Goal: Information Seeking & Learning: Learn about a topic

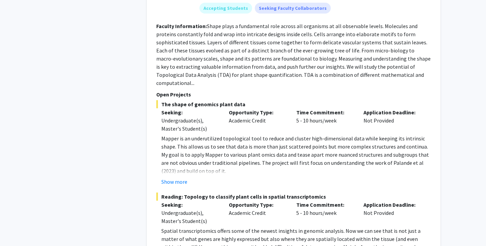
scroll to position [1569, 0]
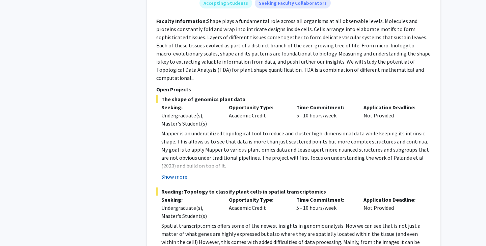
click at [180, 172] on button "Show more" at bounding box center [174, 176] width 26 height 8
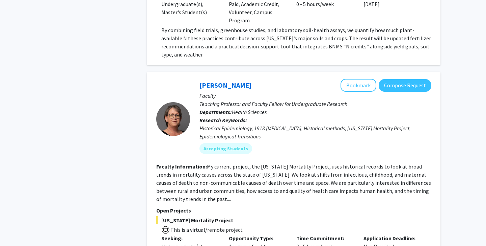
scroll to position [3165, 0]
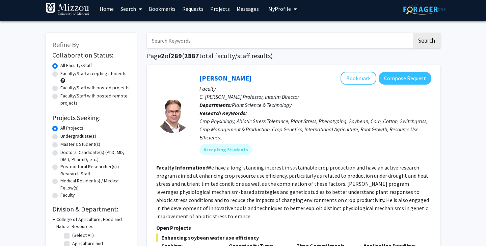
scroll to position [4, 0]
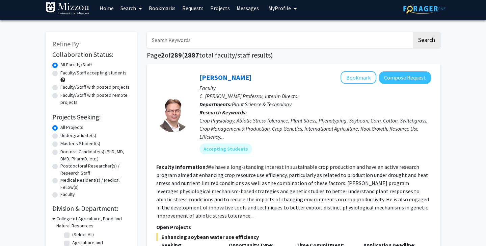
click at [93, 85] on label "Faculty/Staff with posted projects" at bounding box center [94, 86] width 69 height 7
click at [65, 85] on input "Faculty/Staff with posted projects" at bounding box center [62, 85] width 4 height 4
radio input "true"
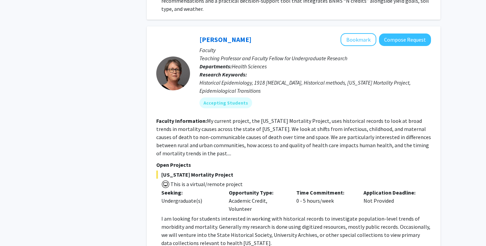
scroll to position [3046, 0]
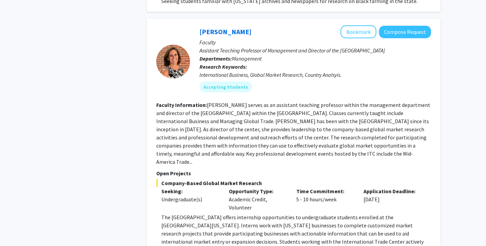
scroll to position [1172, 0]
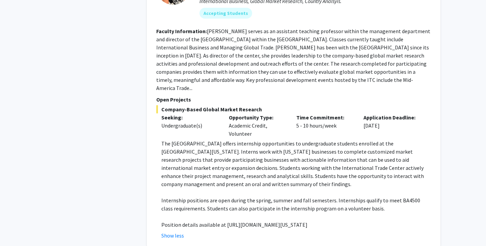
scroll to position [1250, 0]
